Goal: Book appointment/travel/reservation

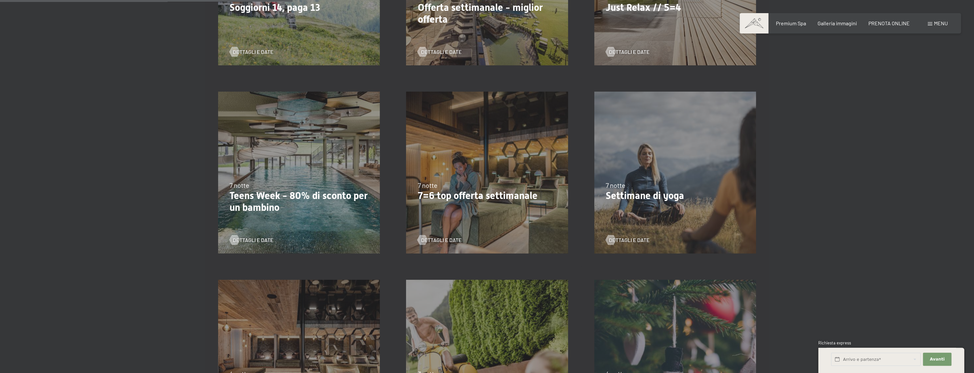
scroll to position [427, 0]
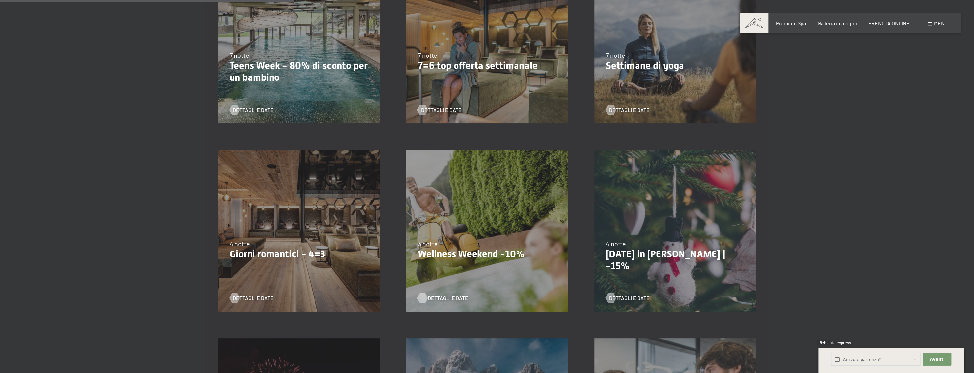
click at [448, 297] on span "Dettagli e Date" at bounding box center [448, 297] width 41 height 7
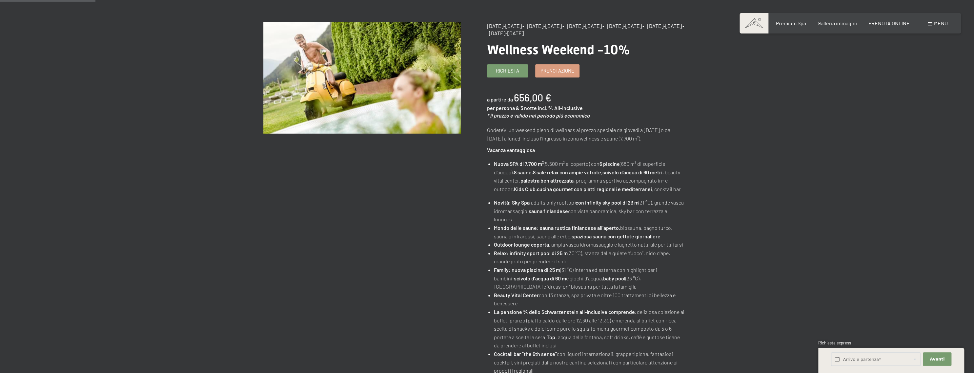
scroll to position [66, 0]
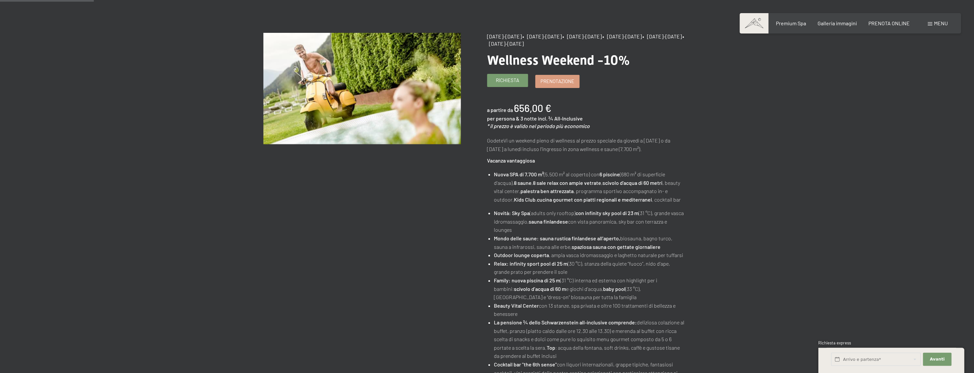
click at [511, 80] on span "Richiesta" at bounding box center [507, 80] width 23 height 7
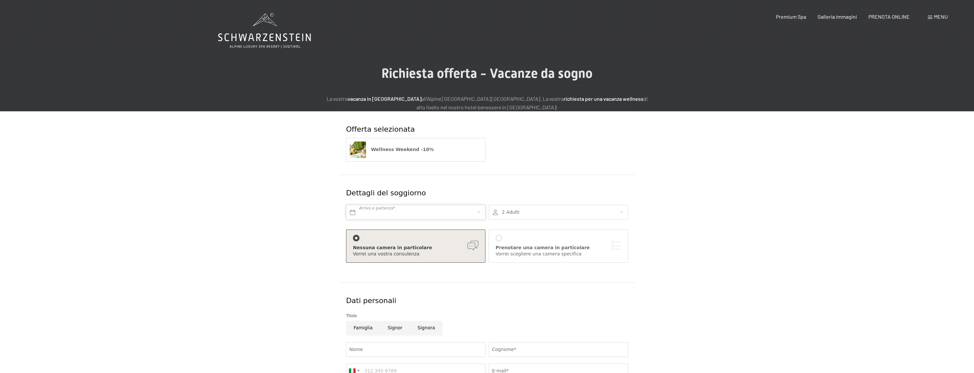
click at [418, 212] on input "text" at bounding box center [415, 212] width 139 height 15
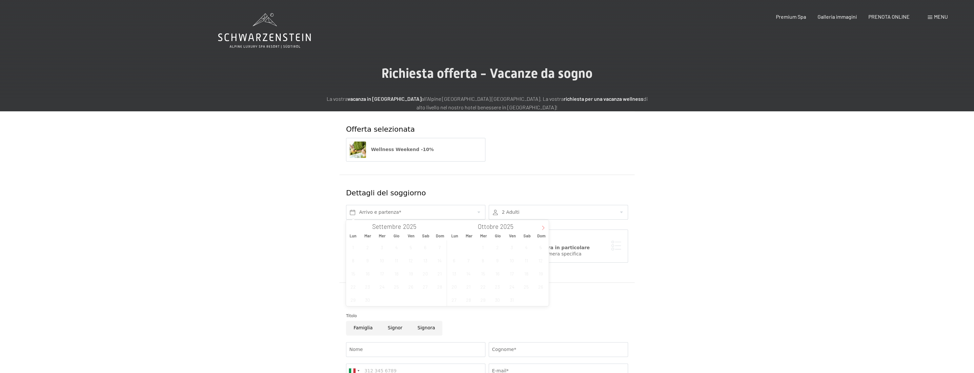
click at [545, 227] on icon at bounding box center [543, 227] width 5 height 5
click at [538, 300] on span "30" at bounding box center [540, 299] width 13 height 13
type input "Dom. [DATE]"
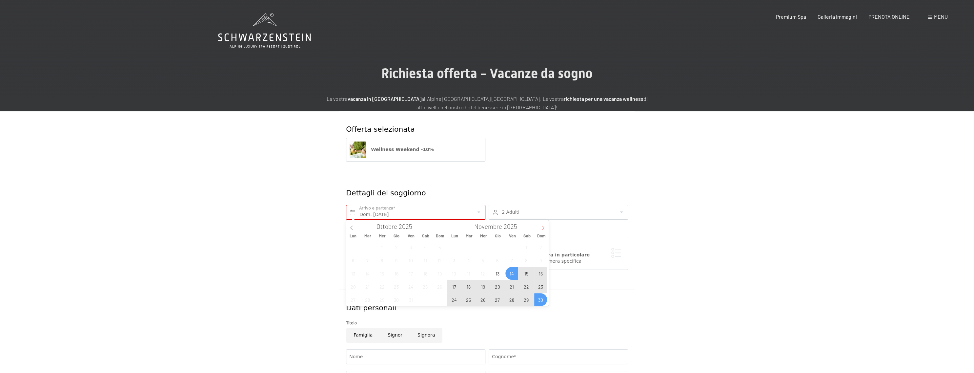
click at [543, 228] on icon at bounding box center [543, 227] width 5 height 5
click at [498, 247] on span "4" at bounding box center [497, 247] width 13 height 13
click at [486, 245] on span "3" at bounding box center [483, 247] width 13 height 13
click at [487, 245] on span "3" at bounding box center [483, 247] width 13 height 13
click at [484, 246] on span "3" at bounding box center [483, 247] width 13 height 13
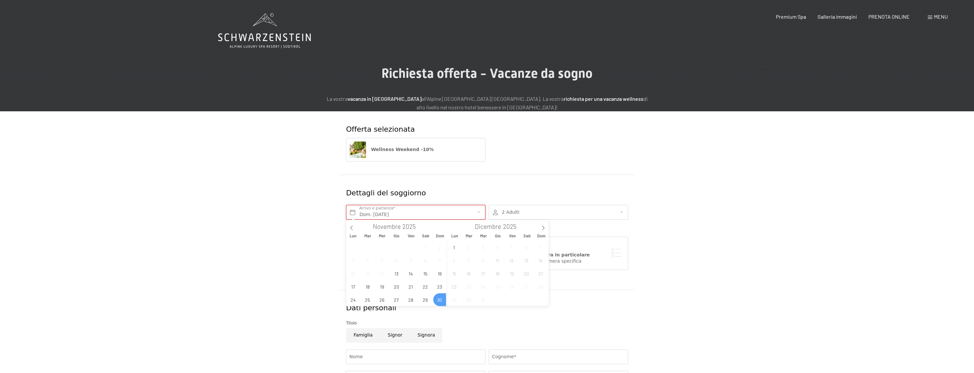
click at [407, 213] on input "Dom. [DATE]" at bounding box center [415, 212] width 139 height 15
click at [442, 302] on span "30" at bounding box center [439, 299] width 13 height 13
